Goal: Task Accomplishment & Management: Use online tool/utility

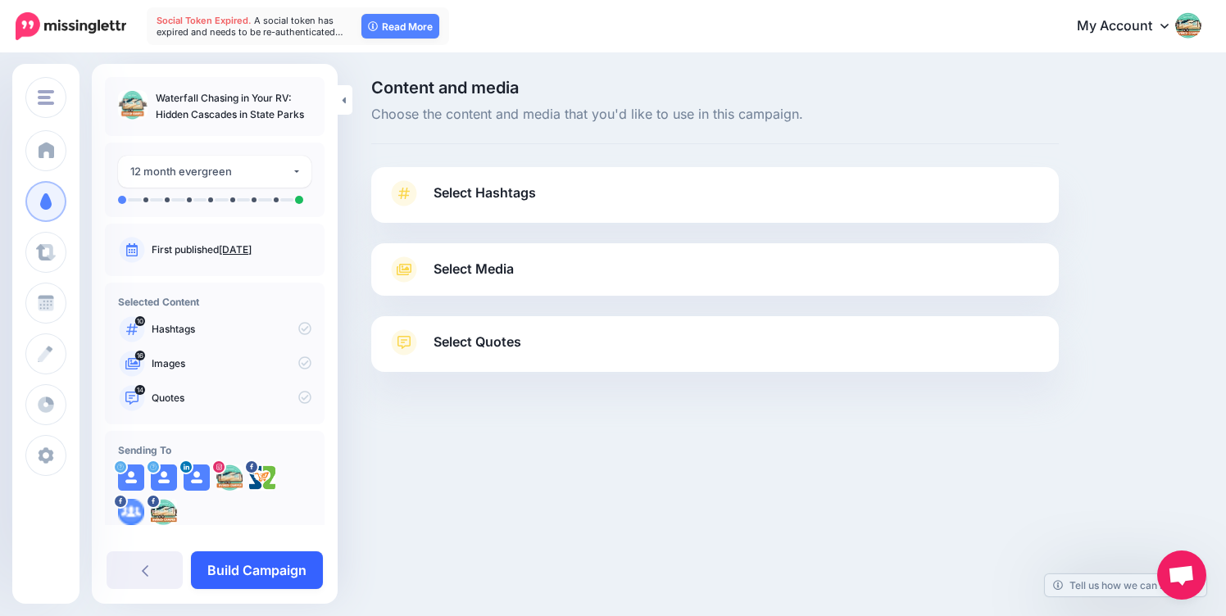
click at [247, 569] on link "Build Campaign" at bounding box center [257, 571] width 132 height 38
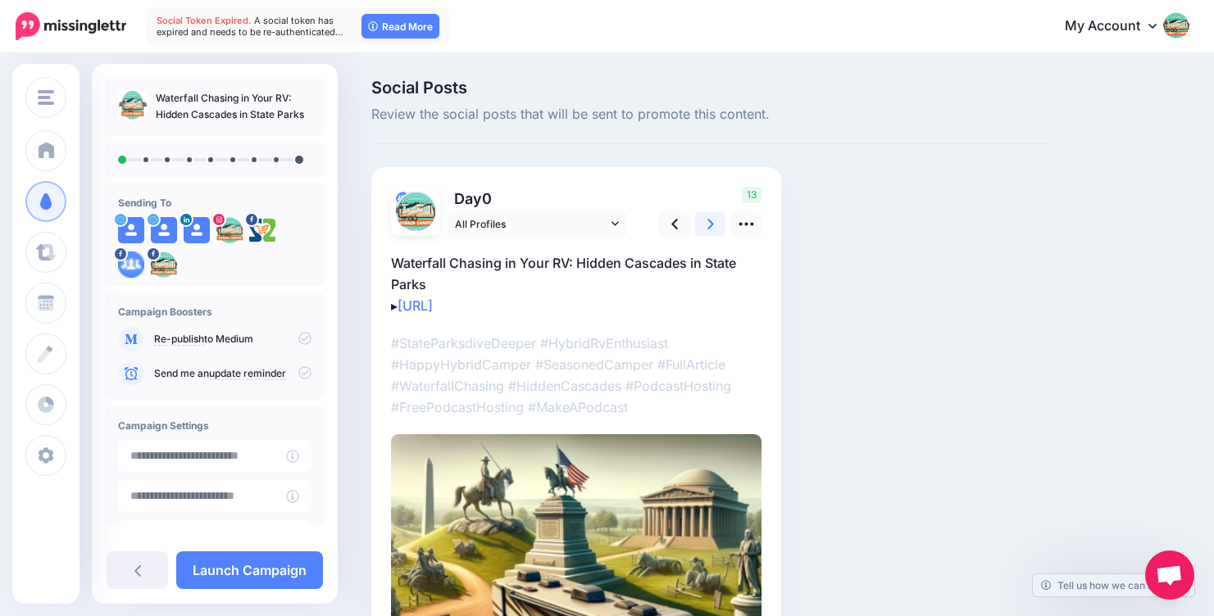
click at [704, 229] on link at bounding box center [710, 224] width 31 height 24
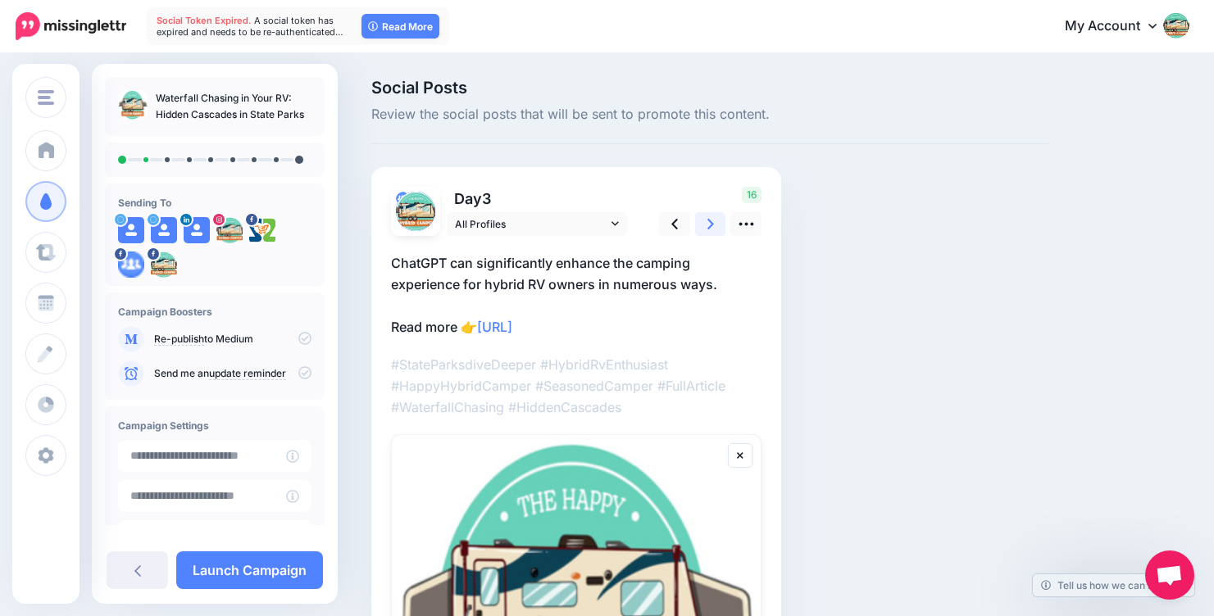
click at [713, 223] on icon at bounding box center [710, 224] width 7 height 11
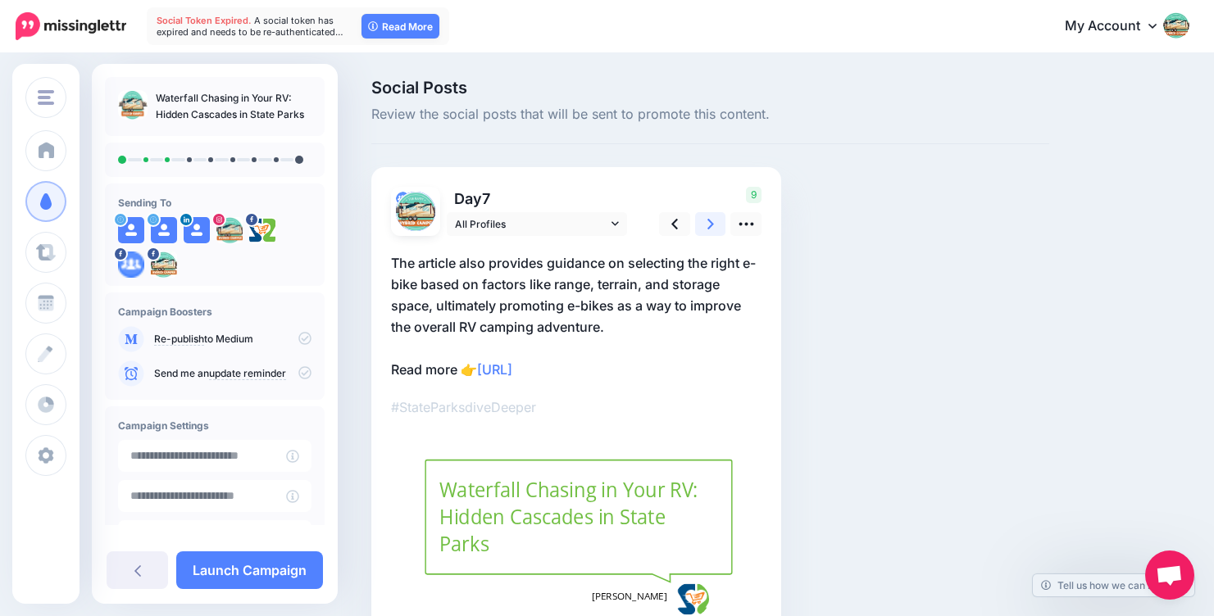
click at [713, 223] on icon at bounding box center [710, 224] width 7 height 11
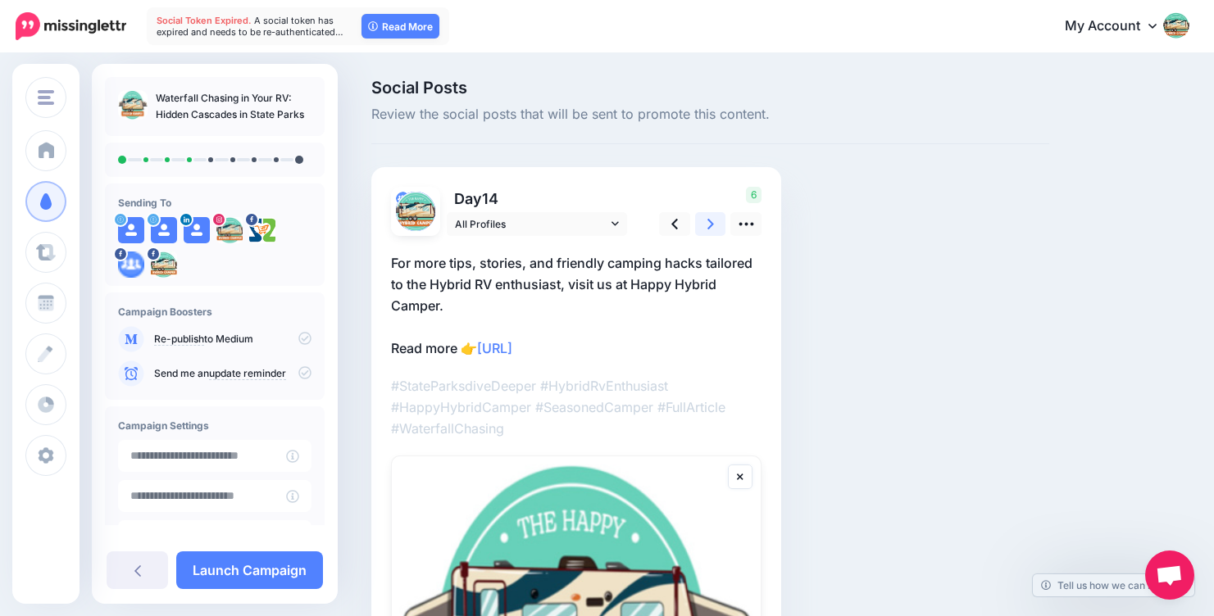
click at [713, 223] on icon at bounding box center [710, 224] width 7 height 11
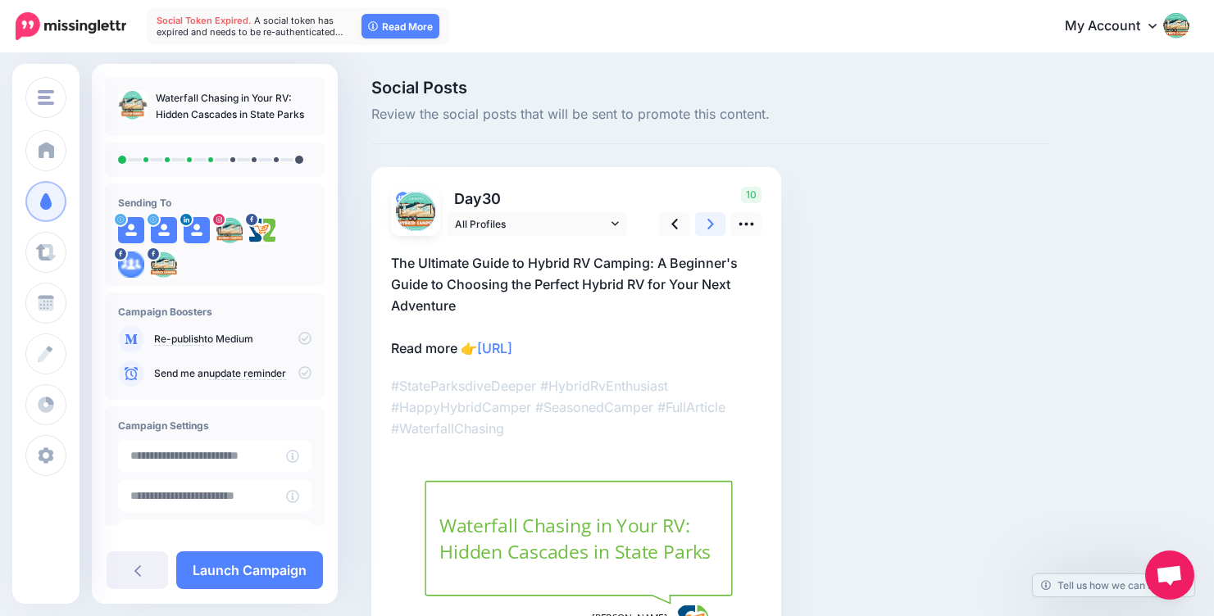
click at [713, 223] on icon at bounding box center [710, 224] width 7 height 11
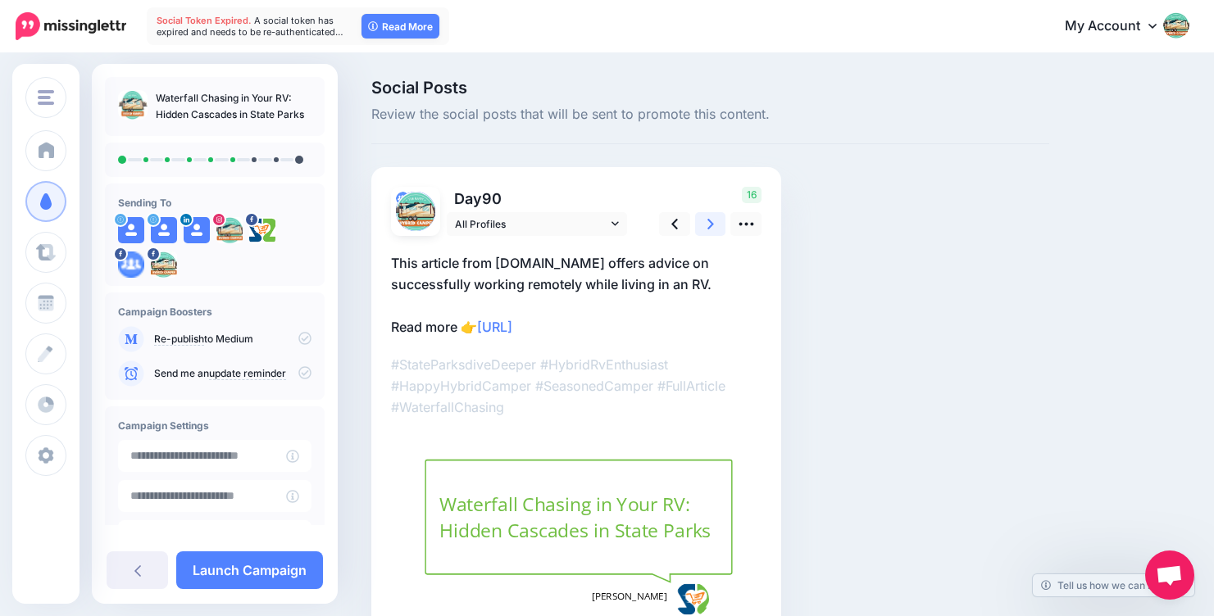
click at [713, 223] on icon at bounding box center [710, 224] width 7 height 11
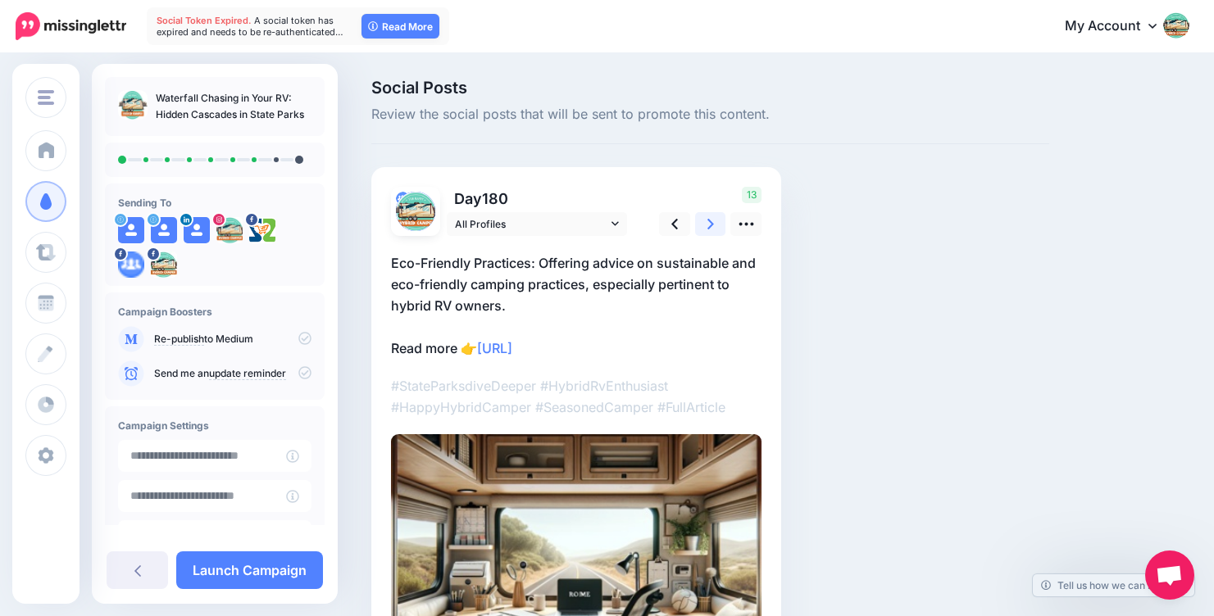
click at [713, 223] on icon at bounding box center [710, 224] width 7 height 11
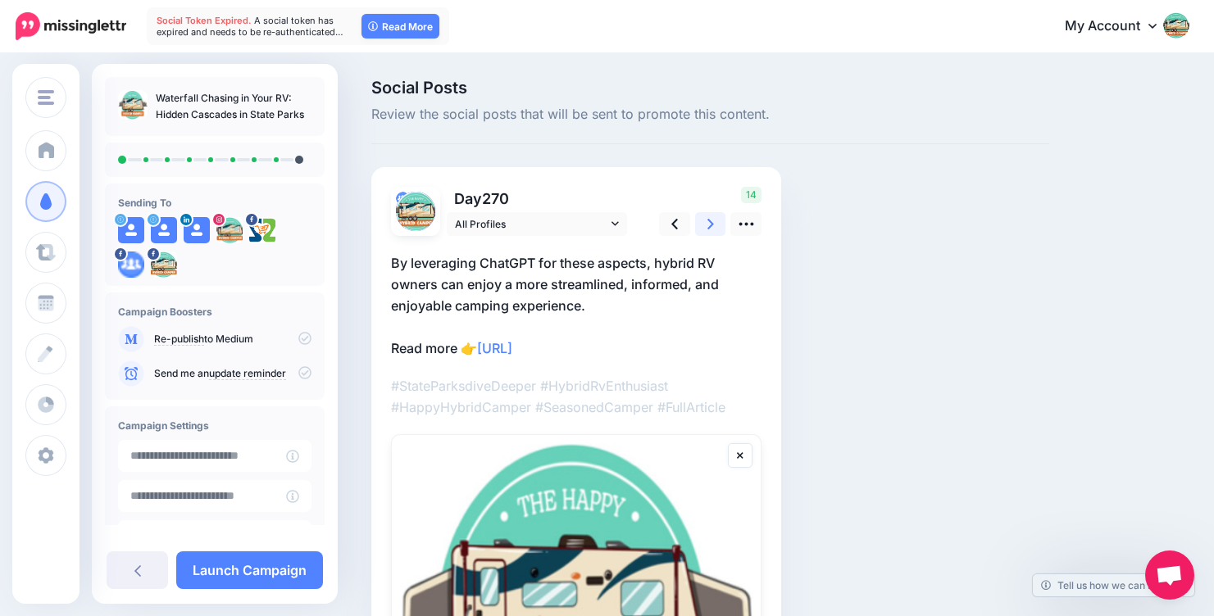
click at [713, 223] on icon at bounding box center [710, 224] width 7 height 11
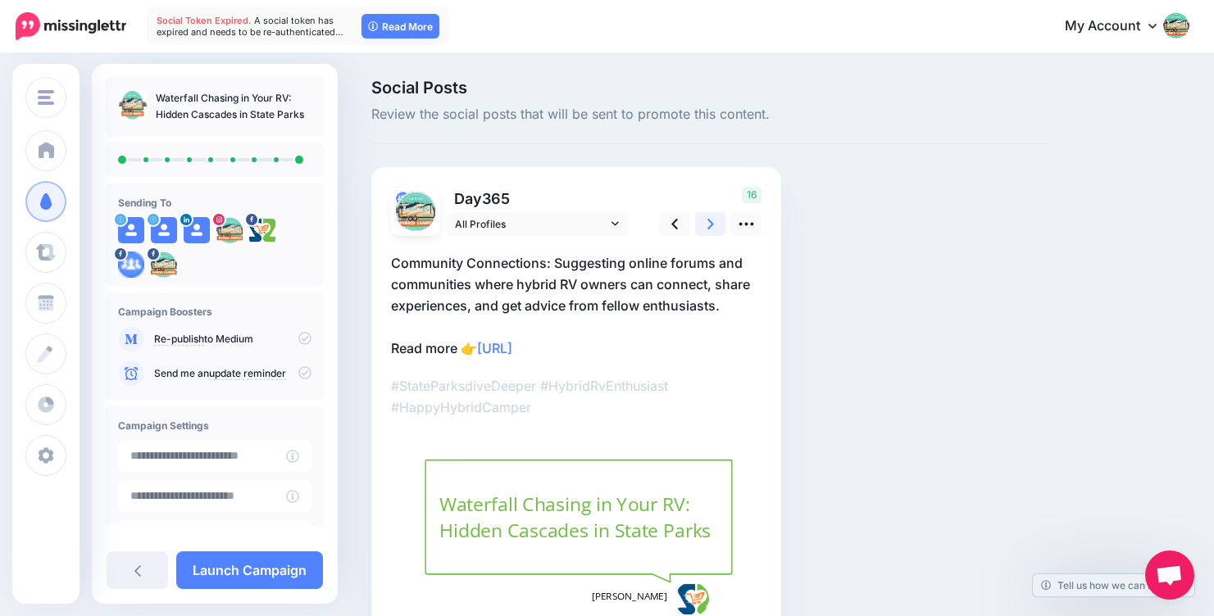
click at [713, 223] on icon at bounding box center [710, 224] width 7 height 11
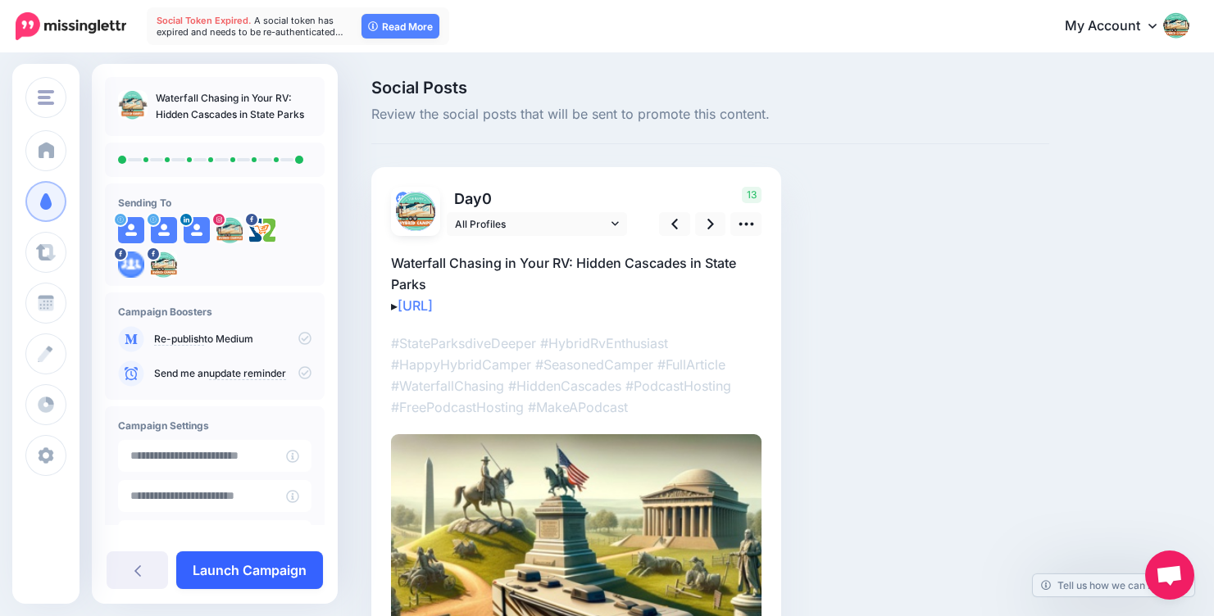
click at [213, 566] on link "Launch Campaign" at bounding box center [249, 571] width 147 height 38
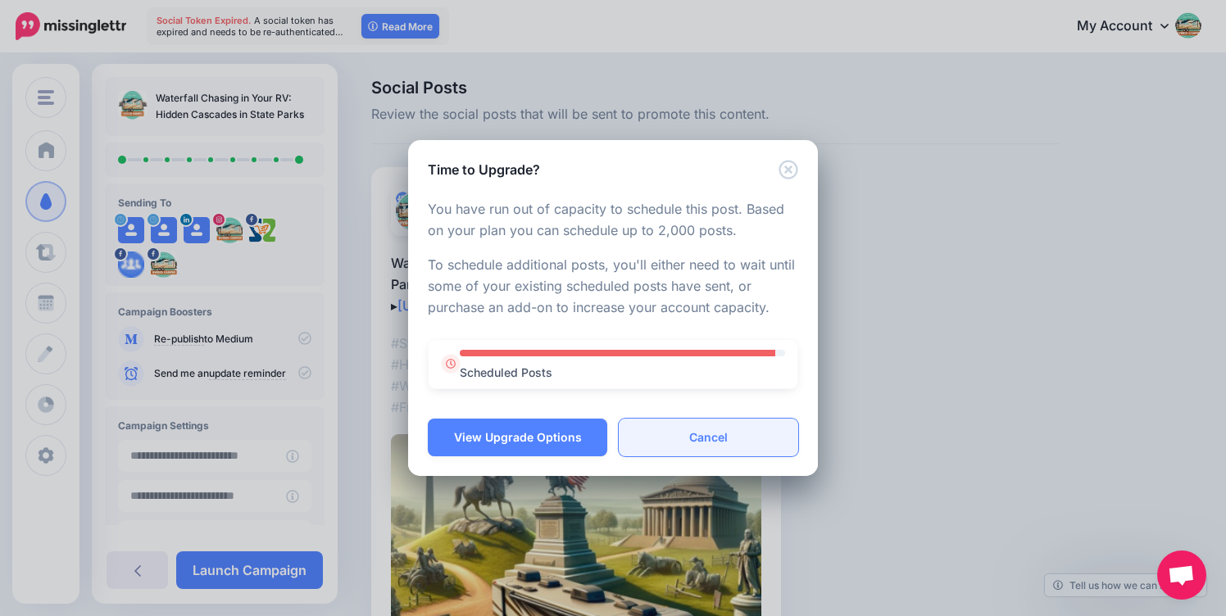
click at [720, 444] on link "Cancel" at bounding box center [709, 438] width 180 height 38
